Goal: Task Accomplishment & Management: Use online tool/utility

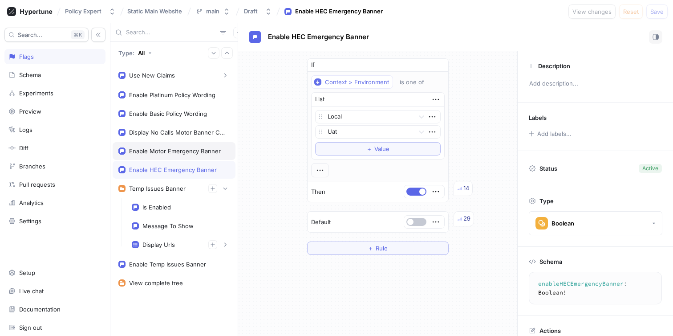
click at [186, 150] on div "Enable Motor Emergency Banner" at bounding box center [175, 150] width 92 height 7
click at [168, 170] on div "Enable HEC Emergency Banner" at bounding box center [173, 169] width 88 height 7
click at [280, 118] on div "If Context > Environment is one of List Local Uat To pick up a draggable item, …" at bounding box center [377, 156] width 279 height 211
click at [172, 241] on div "Display Urls" at bounding box center [158, 244] width 32 height 7
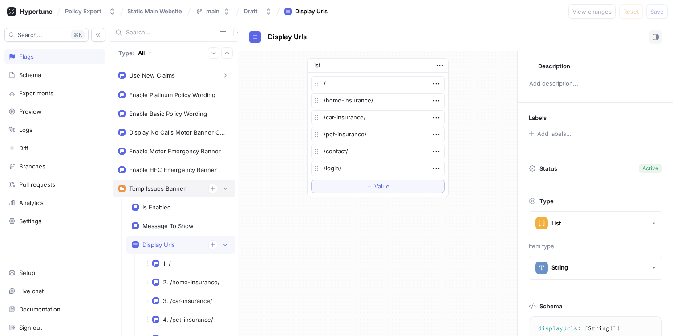
type textarea "x"
click at [168, 150] on div "Enable Motor Emergency Banner" at bounding box center [175, 150] width 92 height 7
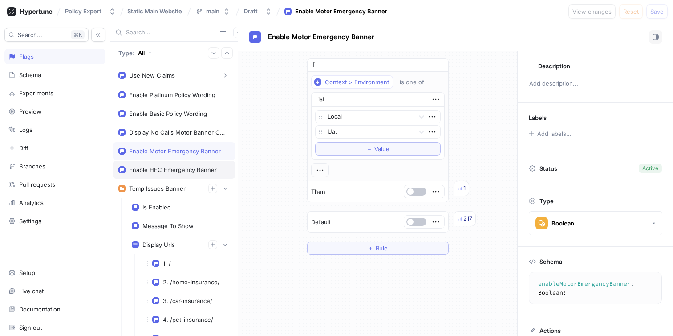
click at [162, 169] on div "Enable HEC Emergency Banner" at bounding box center [173, 169] width 88 height 7
click at [162, 155] on div "Enable Motor Emergency Banner" at bounding box center [174, 151] width 123 height 18
click at [412, 188] on button "button" at bounding box center [416, 191] width 20 height 8
click at [651, 9] on span "Save" at bounding box center [656, 11] width 13 height 5
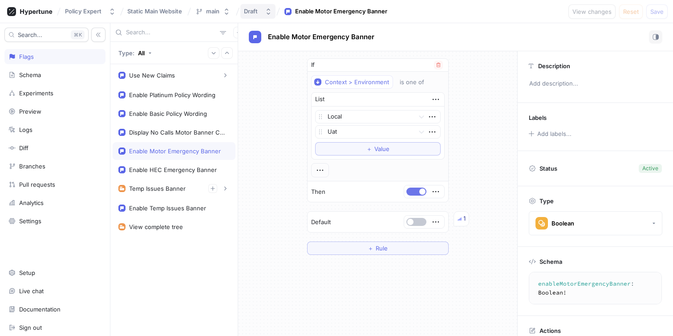
click at [414, 190] on button "button" at bounding box center [416, 191] width 20 height 8
click at [657, 12] on span "Save" at bounding box center [656, 11] width 13 height 5
click at [589, 13] on div "View changes Reset Save" at bounding box center [614, 11] width 108 height 14
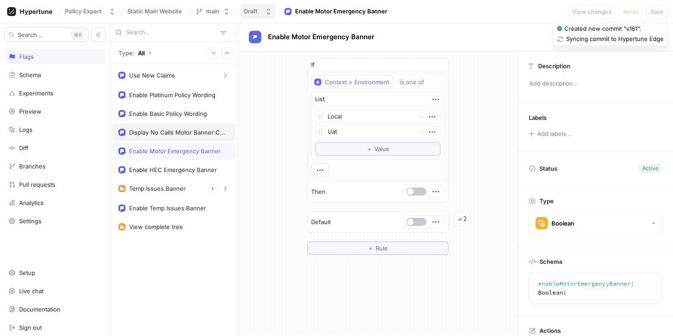
click at [156, 134] on div "Display No Calls Motor Banner Content" at bounding box center [177, 132] width 97 height 7
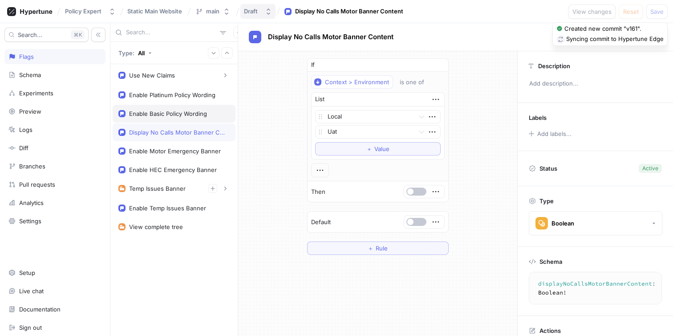
click at [159, 113] on div "Enable Basic Policy Wording" at bounding box center [168, 113] width 78 height 7
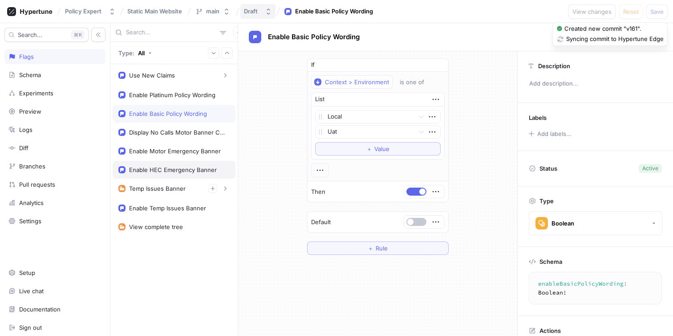
click at [153, 170] on div "Enable HEC Emergency Banner" at bounding box center [173, 169] width 88 height 7
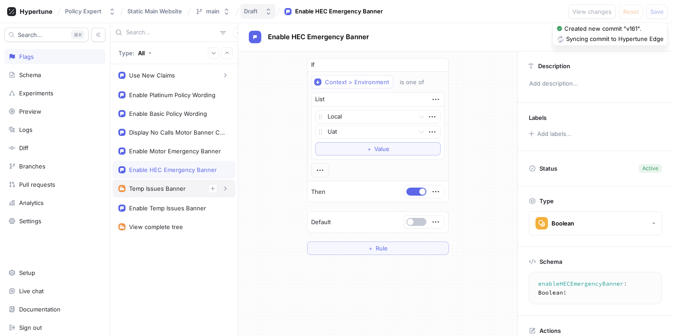
click at [151, 188] on div "Temp Issues Banner" at bounding box center [157, 188] width 57 height 7
type textarea "tempIssuesBanner: TempIssuesBanner!"
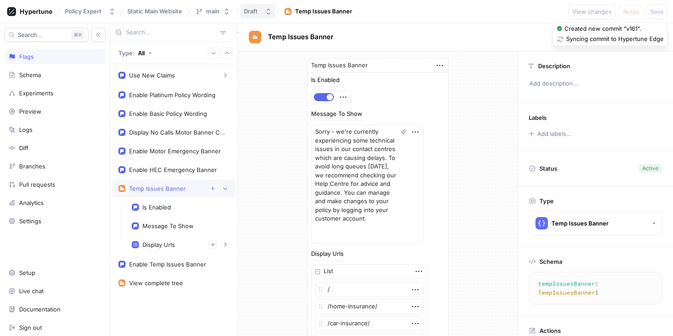
click at [261, 163] on div "Temp Issues Banner Is Enabled Message To Show Sorry - we're currently experienc…" at bounding box center [377, 232] width 279 height 362
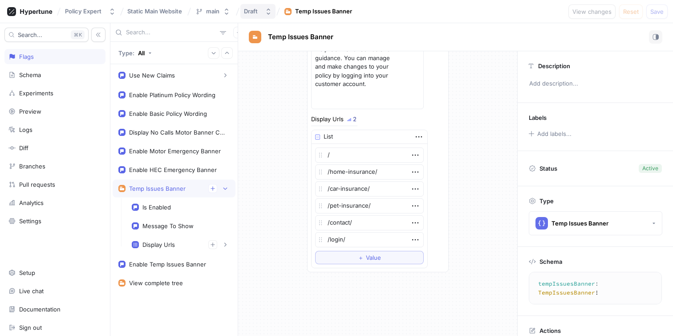
type textarea "x"
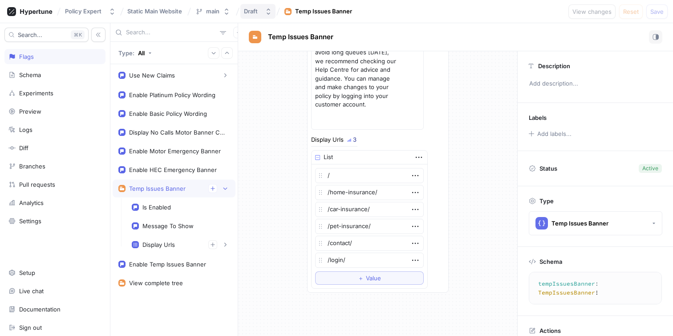
scroll to position [129, 0]
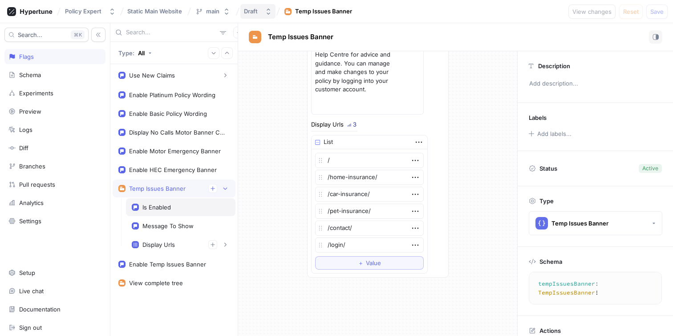
click at [160, 207] on div "Is Enabled" at bounding box center [156, 206] width 28 height 7
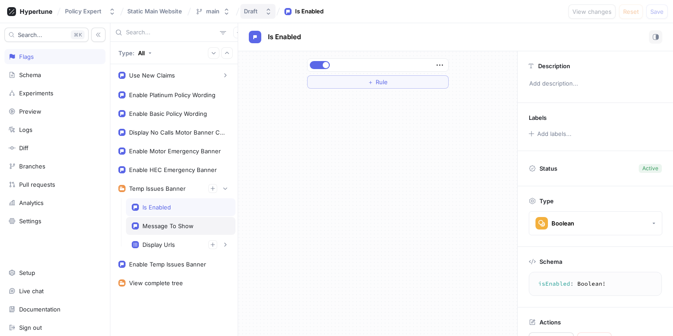
click at [160, 224] on div "Message To Show" at bounding box center [167, 225] width 51 height 7
type textarea "messageToShow: String!"
type textarea "x"
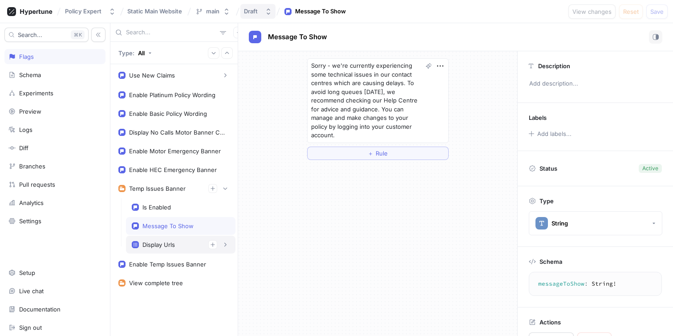
click at [169, 243] on div "Display Urls" at bounding box center [158, 244] width 32 height 7
type textarea "displayUrls: [String!]!"
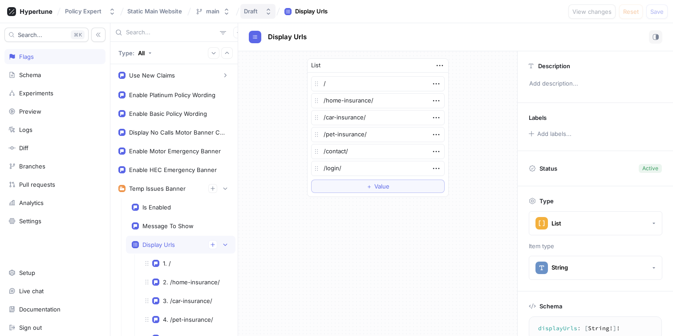
click at [280, 150] on div "List / /home-insurance/ /car-insurance/ /pet-insurance/ /contact/ /login/ To pi…" at bounding box center [377, 127] width 279 height 153
type textarea "x"
click at [166, 189] on div "Temp Issues Banner" at bounding box center [157, 188] width 57 height 7
type textarea "tempIssuesBanner: TempIssuesBanner!"
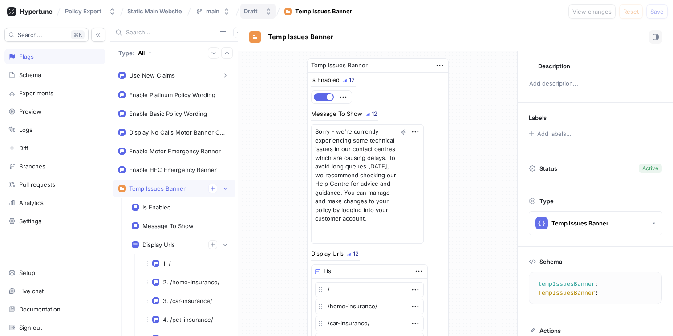
click at [254, 206] on div "Temp Issues Banner Is Enabled 12 Message To Show 12 Sorry - we're currently exp…" at bounding box center [377, 232] width 279 height 362
type textarea "x"
click at [161, 164] on div "Enable HEC Emergency Banner" at bounding box center [174, 170] width 123 height 18
type textarea "enableHECEmergencyBanner: Boolean!"
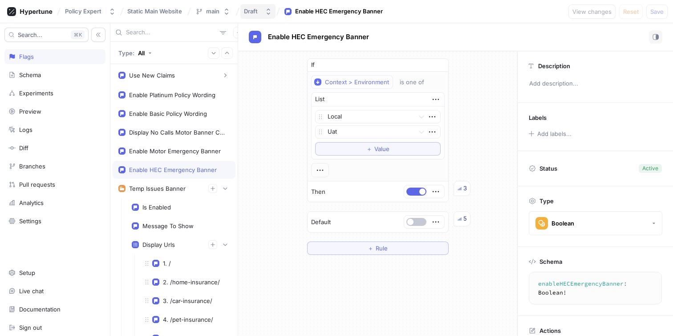
click at [493, 58] on div "If Context > Environment is one of List Local Uat To pick up a draggable item, …" at bounding box center [377, 156] width 279 height 211
click at [483, 33] on div "Enable HEC Emergency Banner" at bounding box center [456, 36] width 414 height 13
click at [416, 220] on button "button" at bounding box center [416, 222] width 20 height 8
click at [655, 9] on span "Save" at bounding box center [656, 11] width 13 height 5
